Goal: Obtain resource: Obtain resource

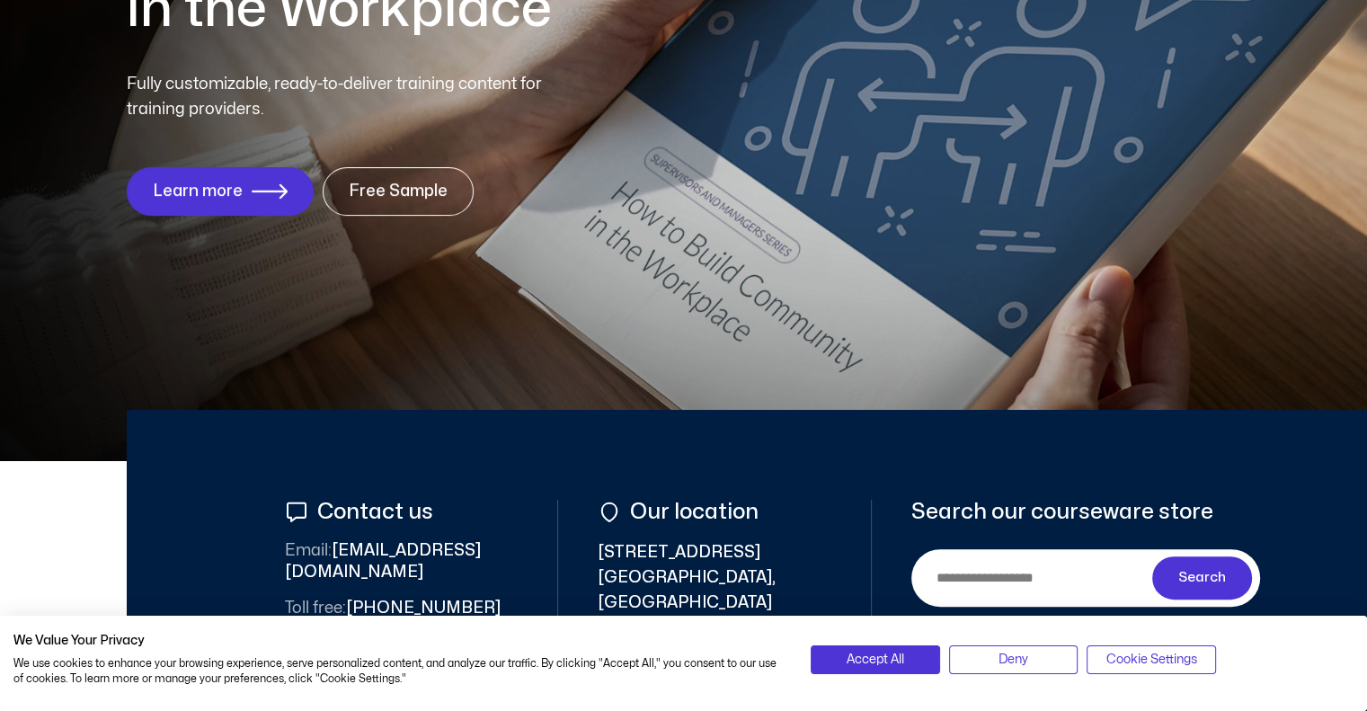
scroll to position [327, 0]
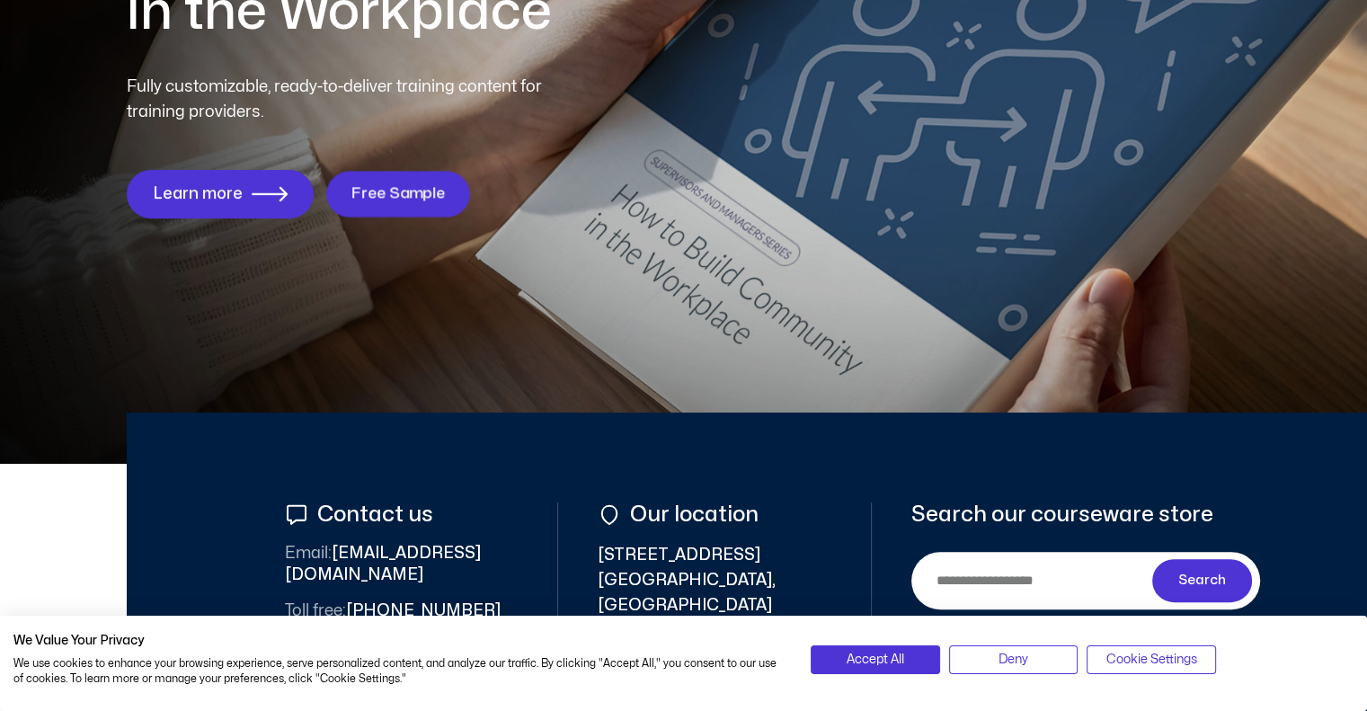
click at [383, 188] on span "Free Sample" at bounding box center [398, 193] width 94 height 17
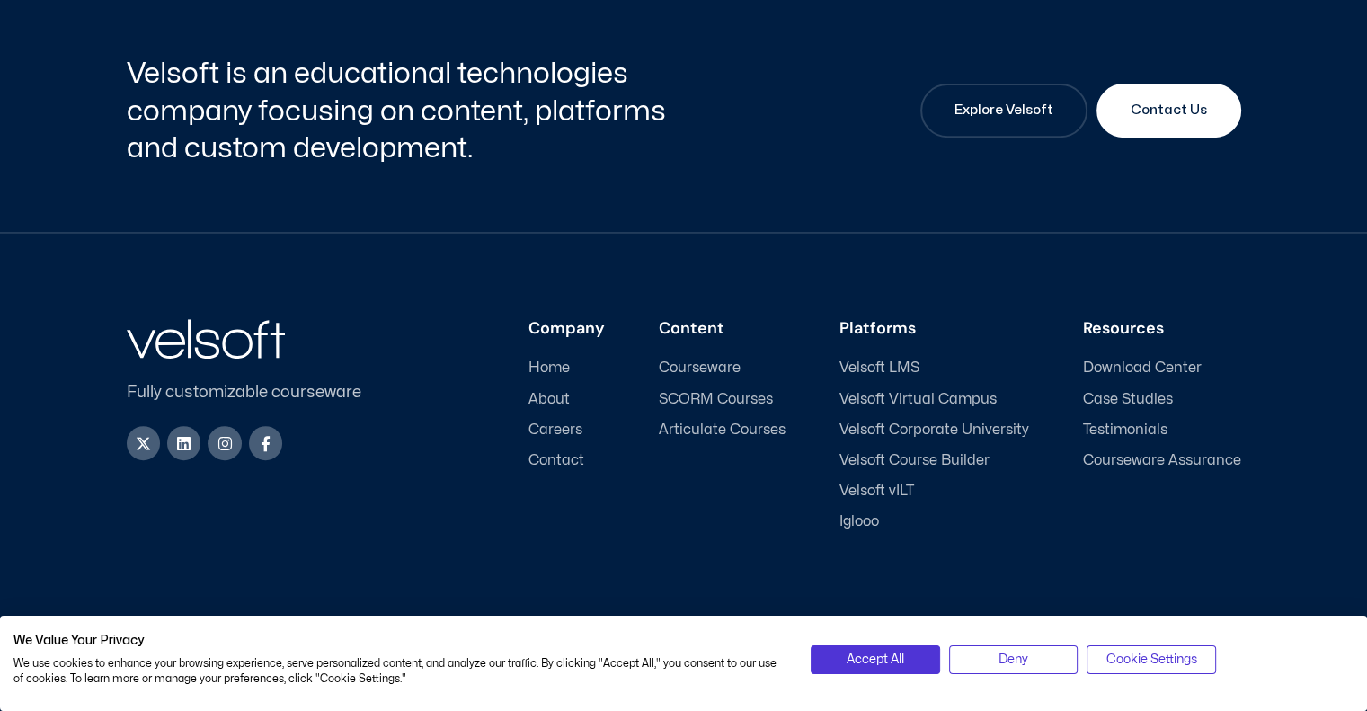
scroll to position [718, 0]
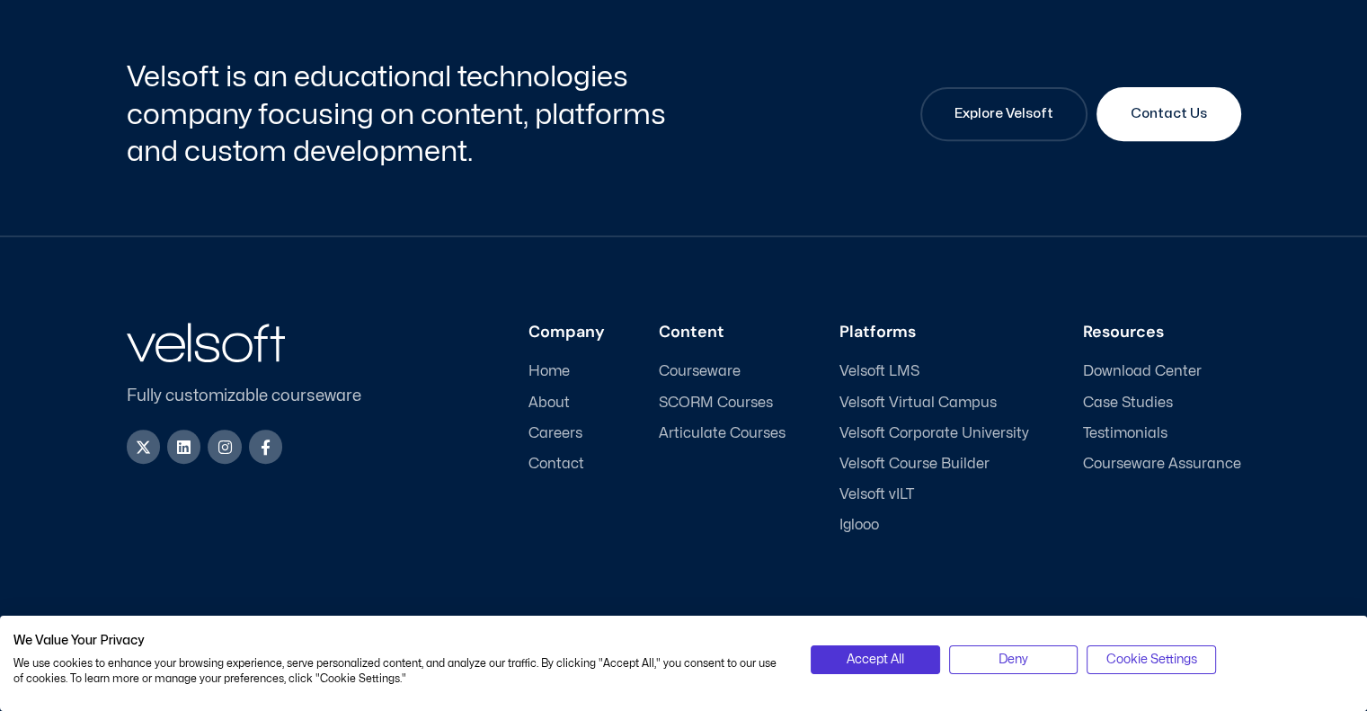
click at [689, 367] on span "Courseware" at bounding box center [700, 371] width 82 height 17
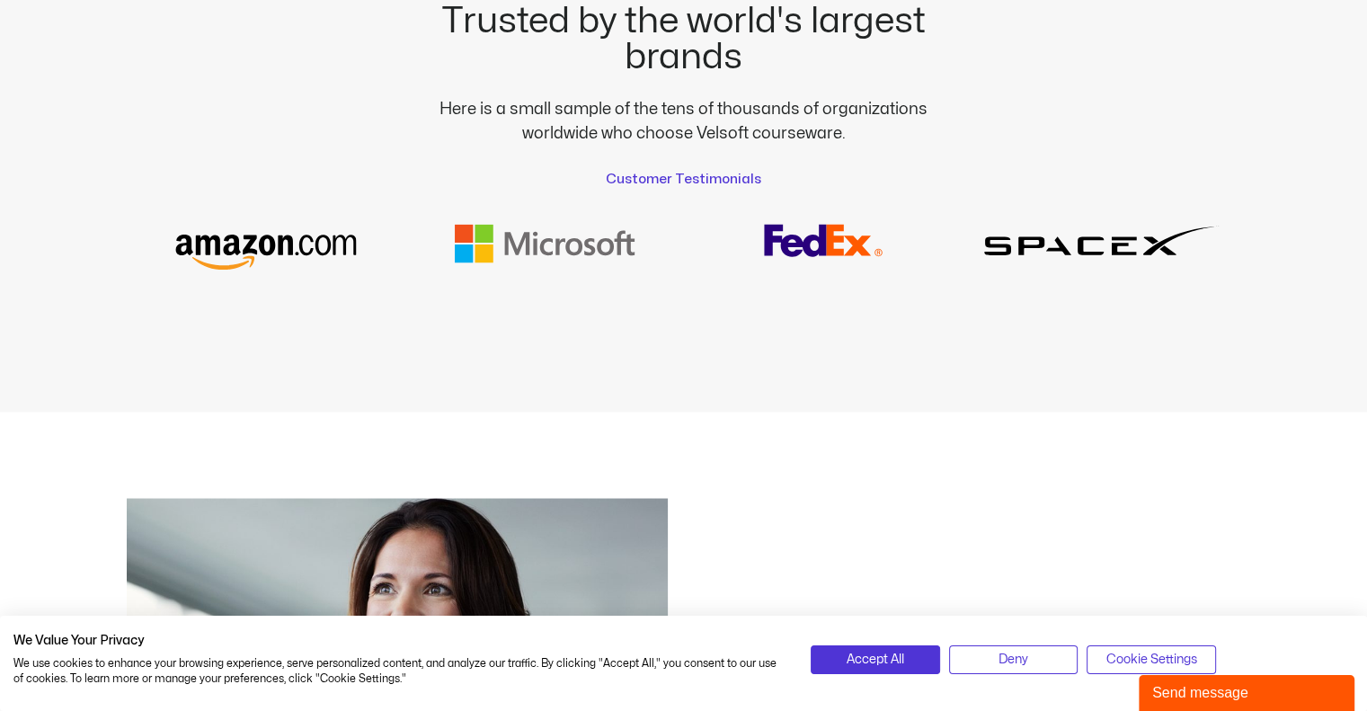
scroll to position [3110, 0]
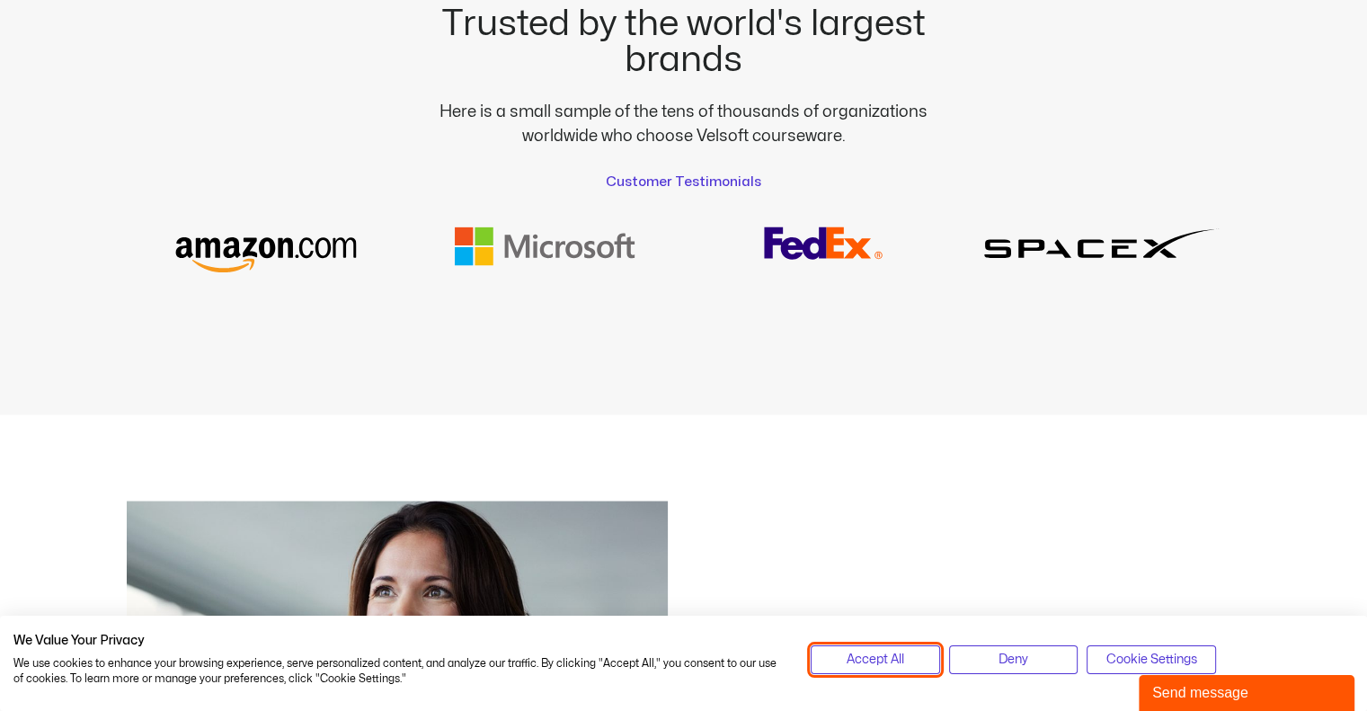
click at [896, 665] on span "Accept All" at bounding box center [876, 660] width 58 height 20
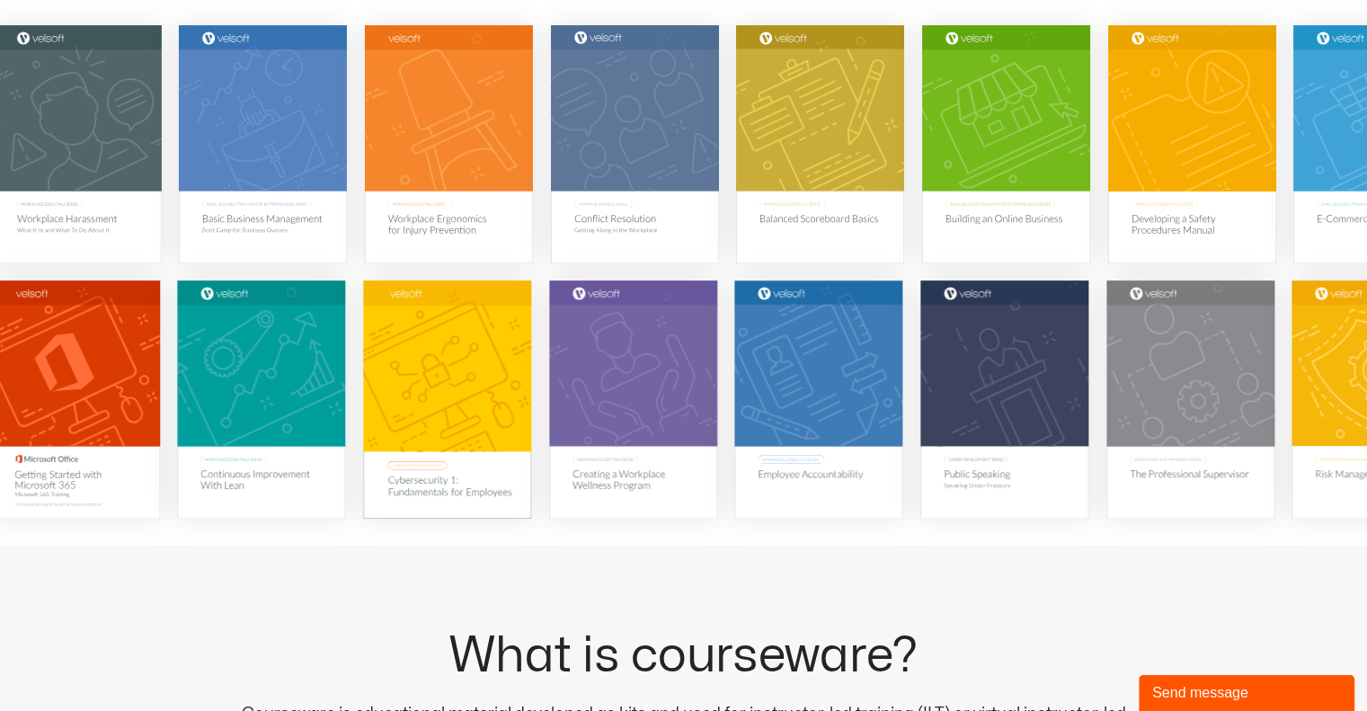
scroll to position [0, 0]
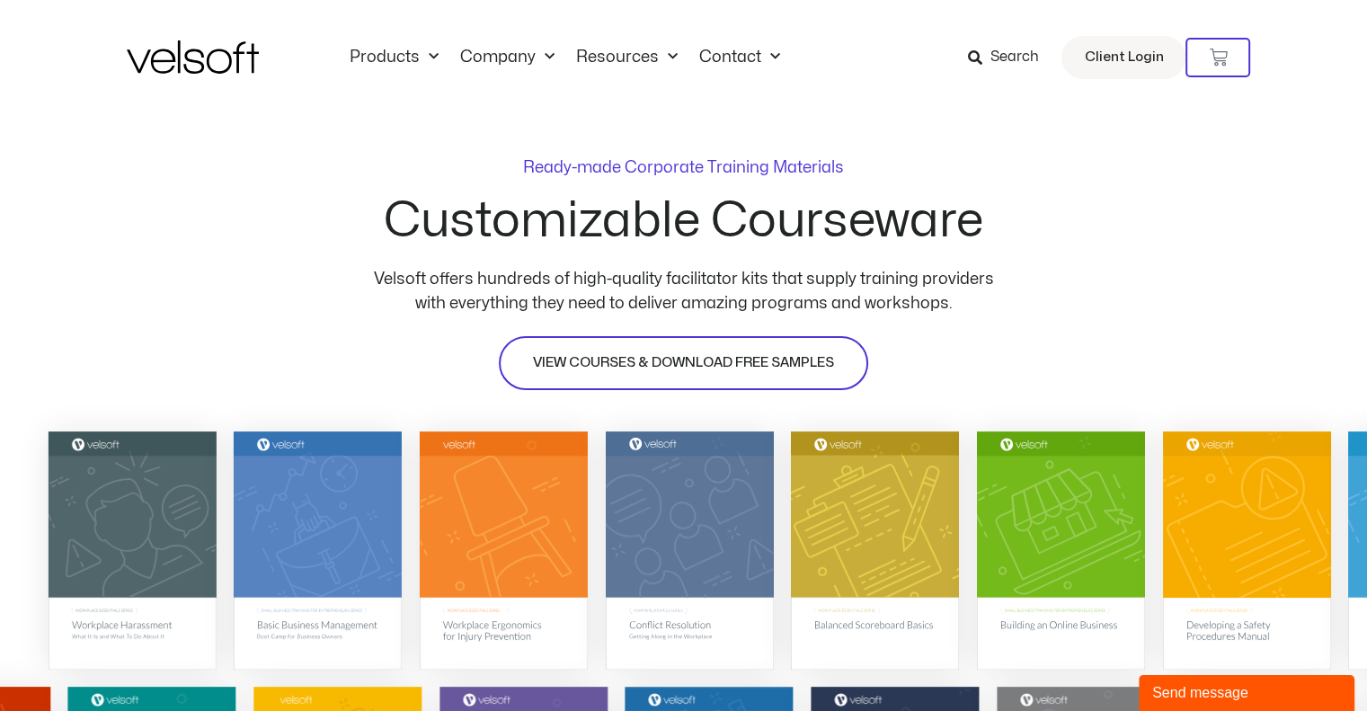
click at [702, 362] on span "VIEW COURSES & DOWNLOAD FREE SAMPLES" at bounding box center [683, 363] width 301 height 22
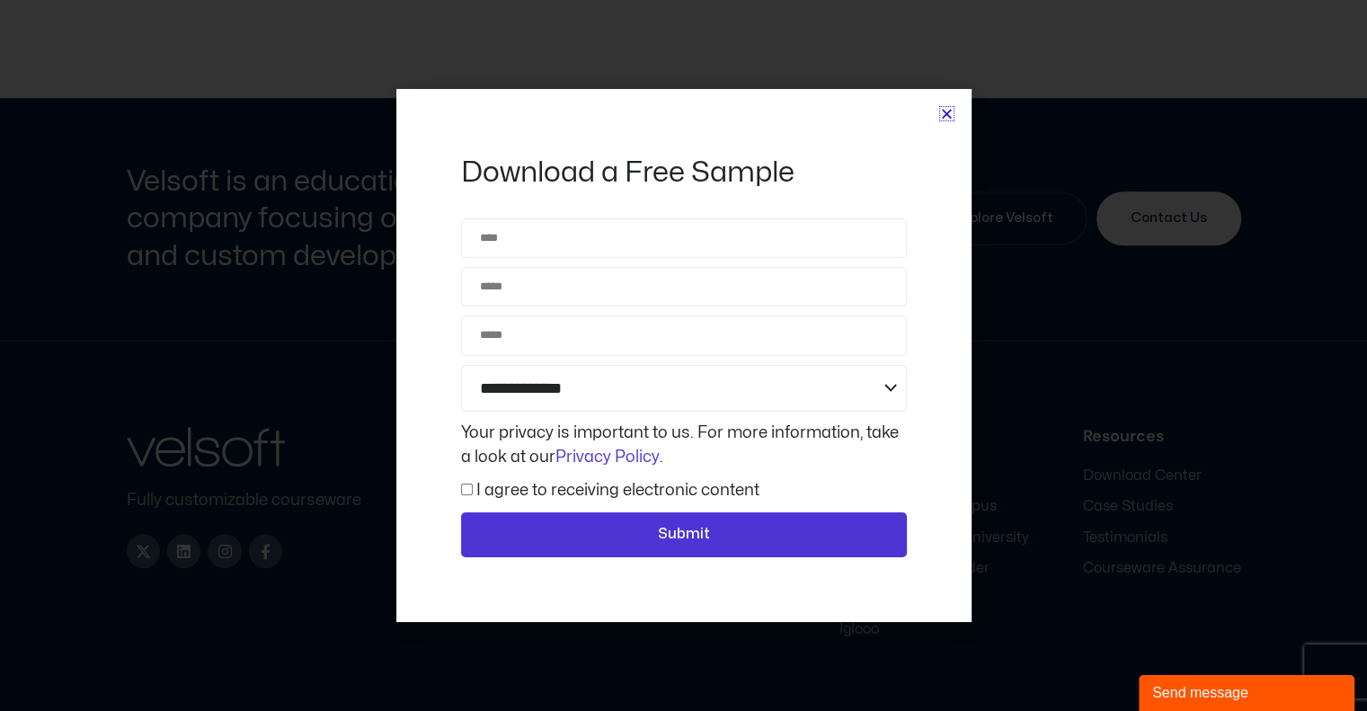
scroll to position [8395, 0]
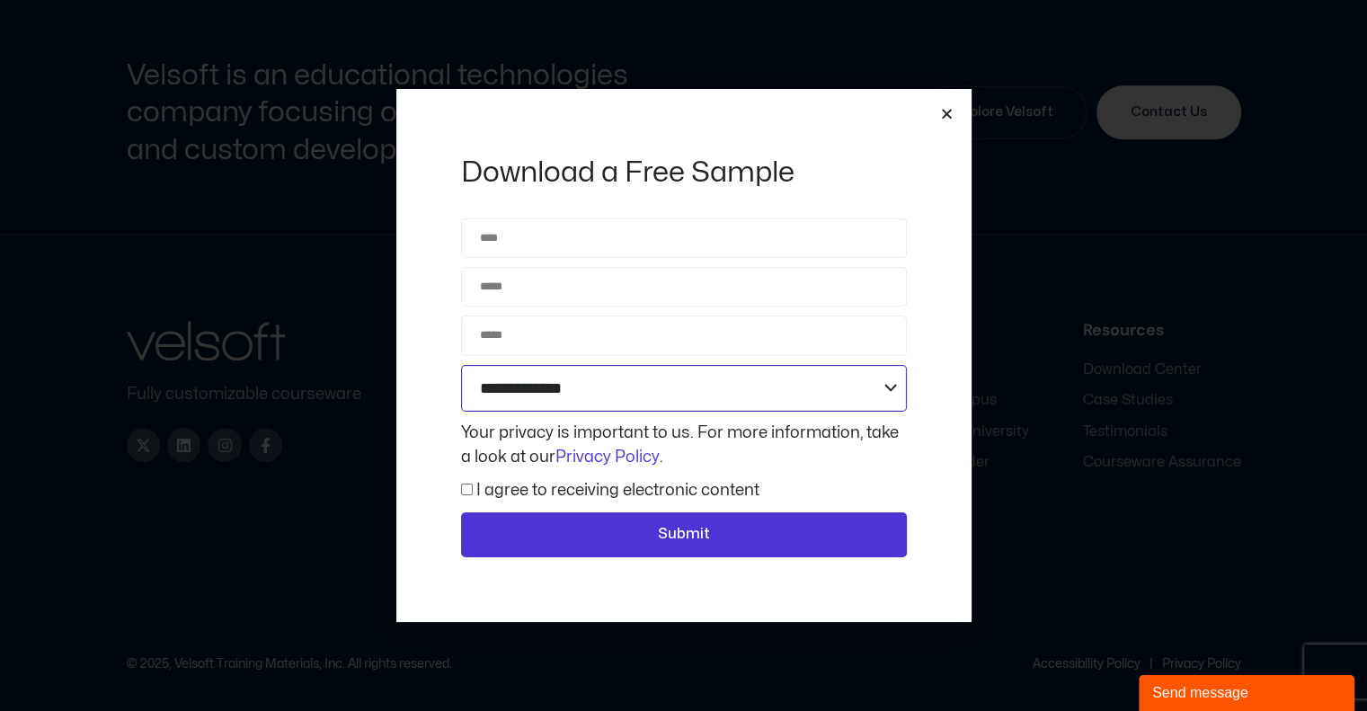
click at [701, 392] on select "**********" at bounding box center [684, 389] width 446 height 48
click at [953, 111] on div "**********" at bounding box center [683, 355] width 575 height 532
click at [947, 116] on icon "Close" at bounding box center [946, 113] width 13 height 13
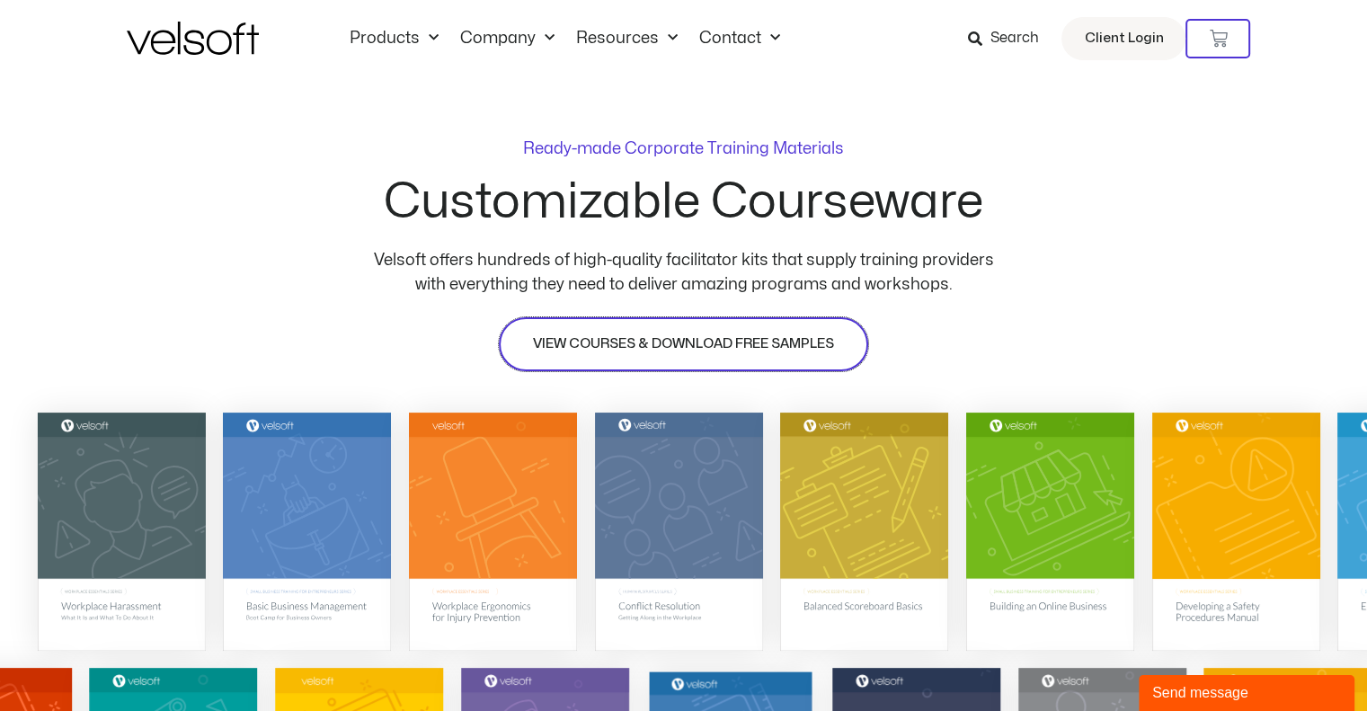
scroll to position [6, 0]
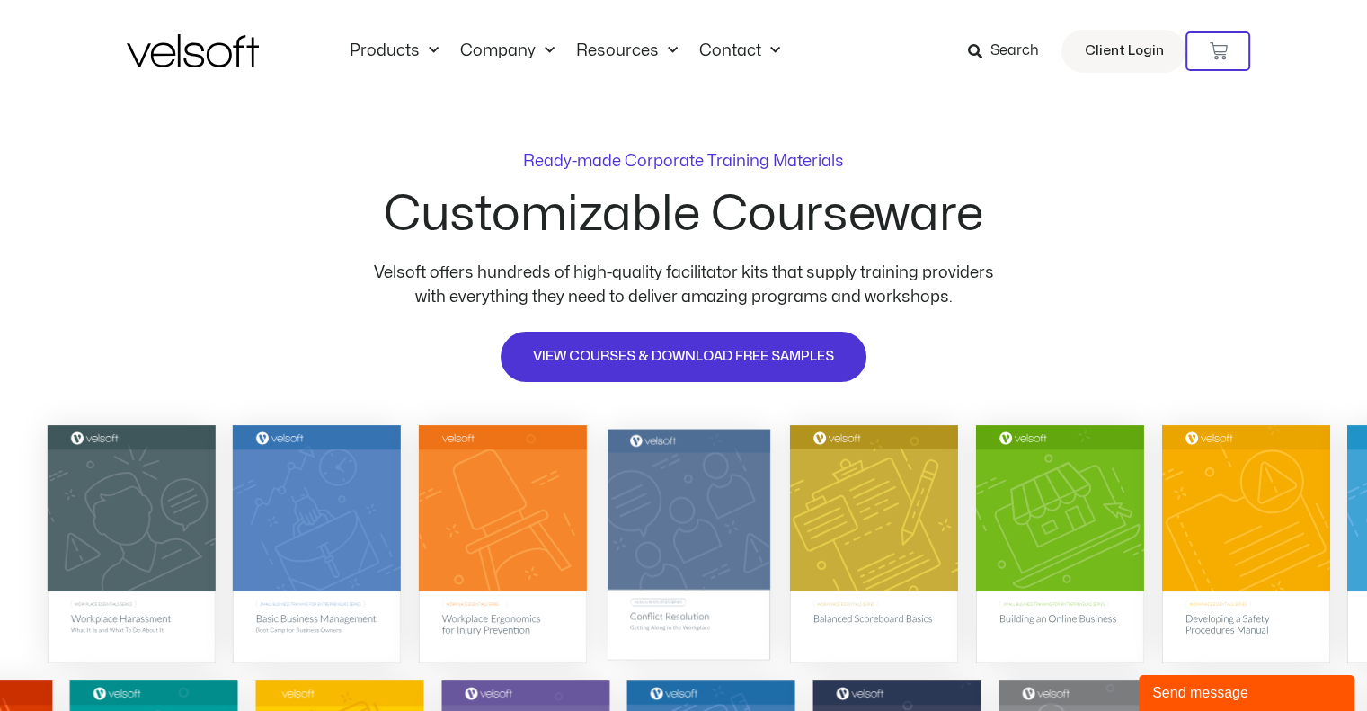
click at [706, 485] on img at bounding box center [688, 543] width 163 height 231
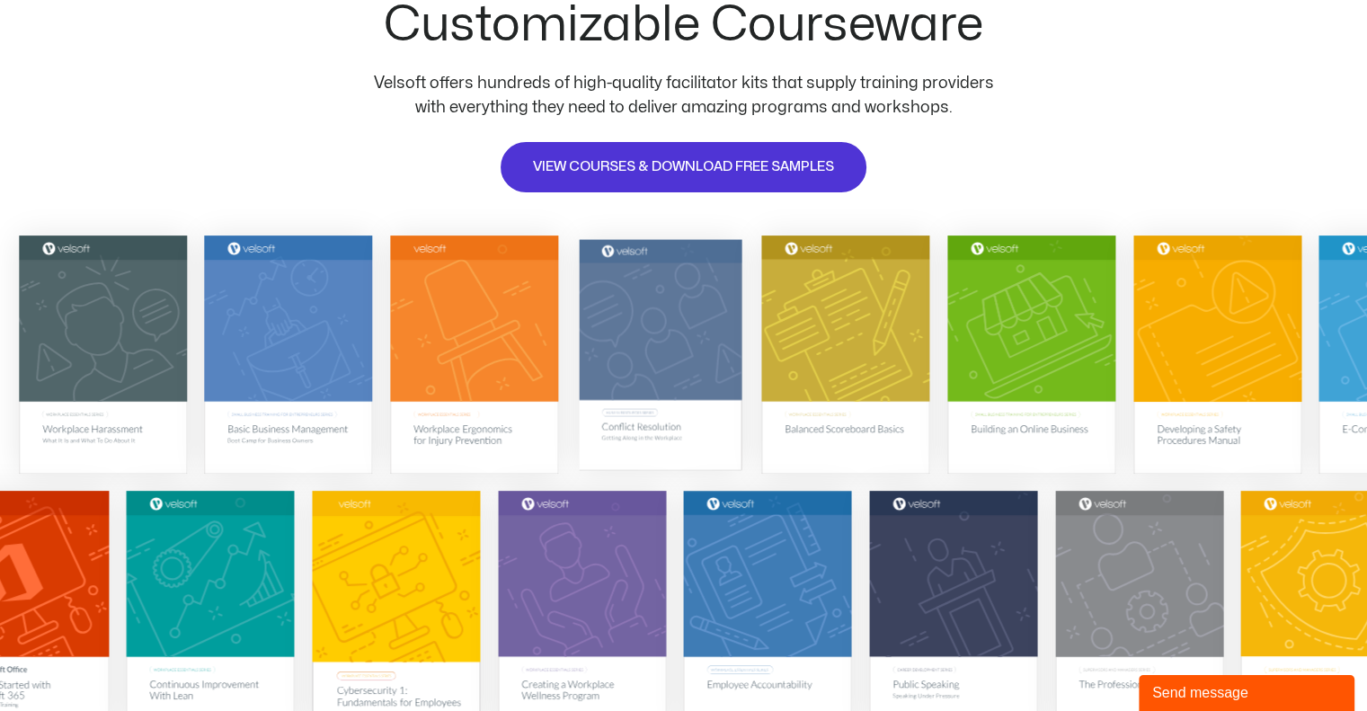
scroll to position [197, 0]
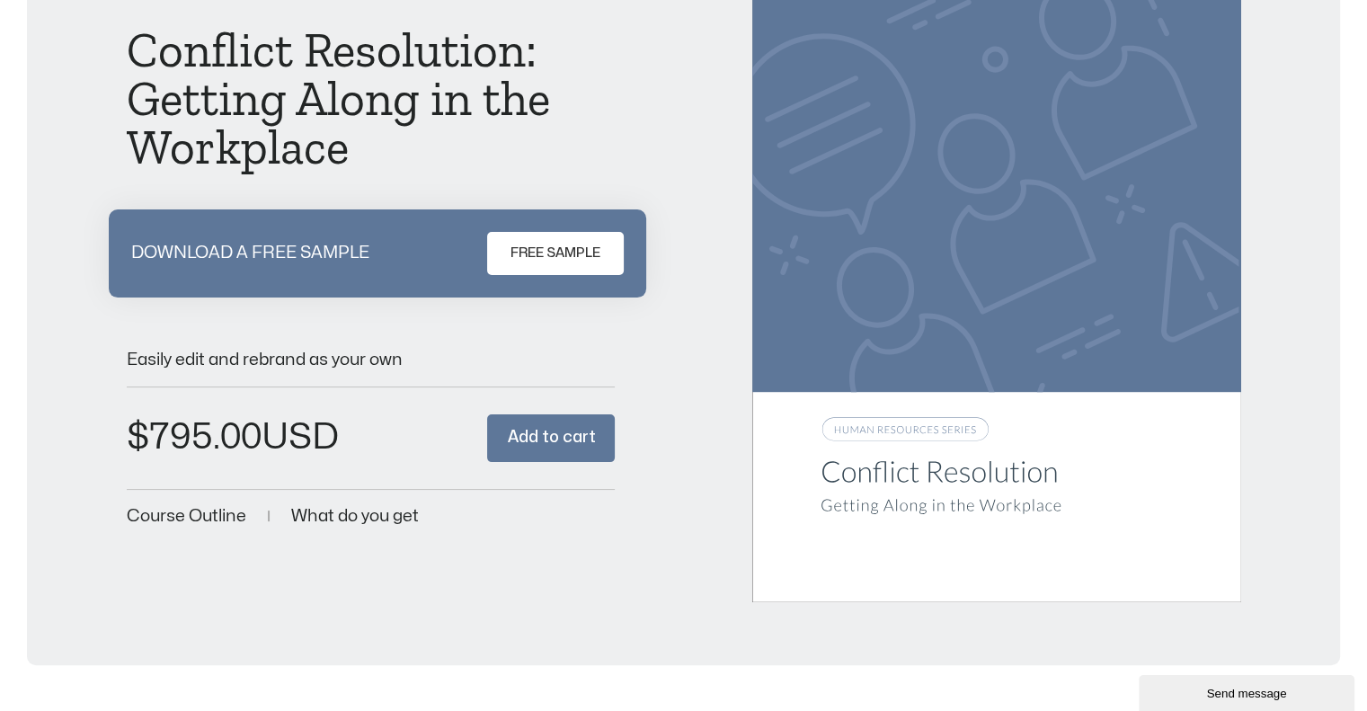
scroll to position [237, 0]
